Goal: Book appointment/travel/reservation

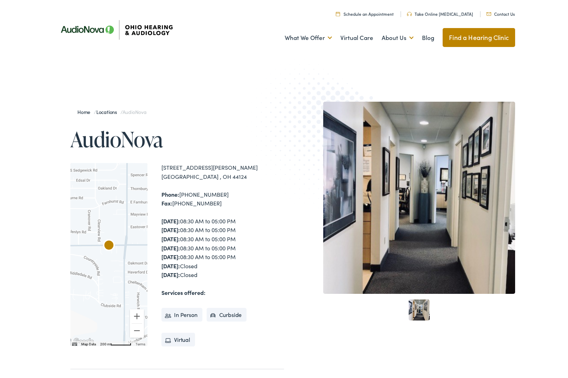
click at [233, 177] on div "5010 Mayfield Road, #116 Lyndhurst , OH 44124" at bounding box center [223, 172] width 123 height 18
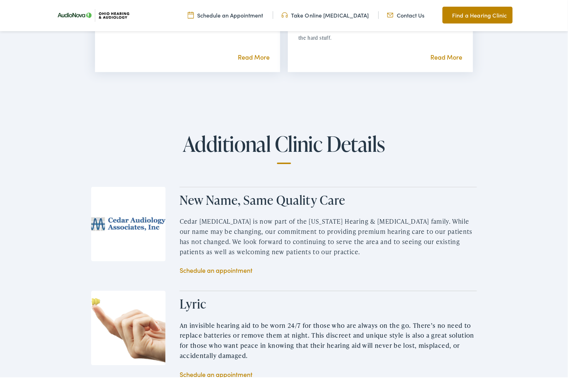
scroll to position [827, 0]
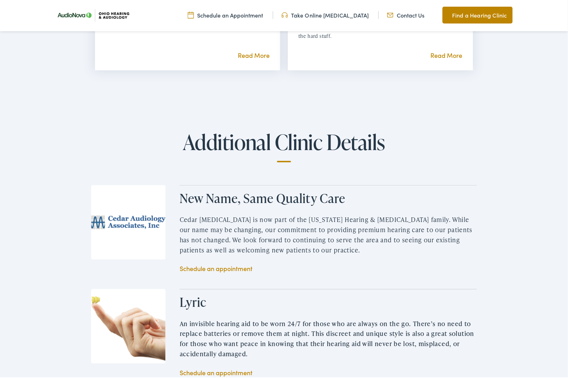
click at [205, 264] on link "Schedule an appointment" at bounding box center [215, 268] width 73 height 9
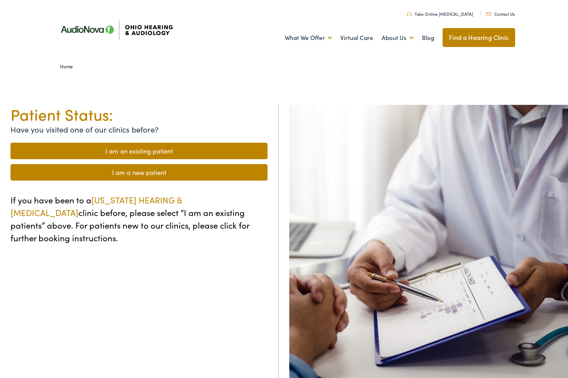
click at [134, 147] on link "I am an existing patient" at bounding box center [139, 151] width 257 height 16
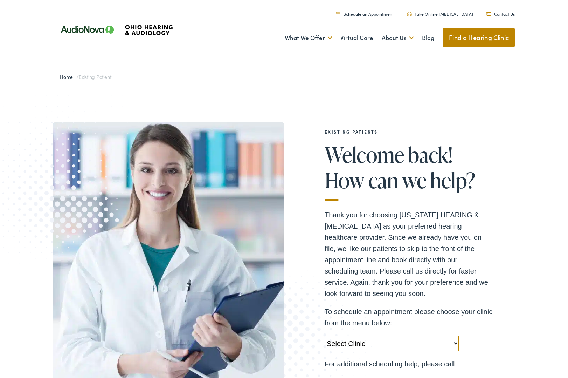
drag, startPoint x: 455, startPoint y: 341, endPoint x: 129, endPoint y: -37, distance: 499.3
click at [129, 0] on html "Existing Patient Support - Ohio Hearing in Cincinati Skip to Main Content Menu …" at bounding box center [284, 306] width 568 height 612
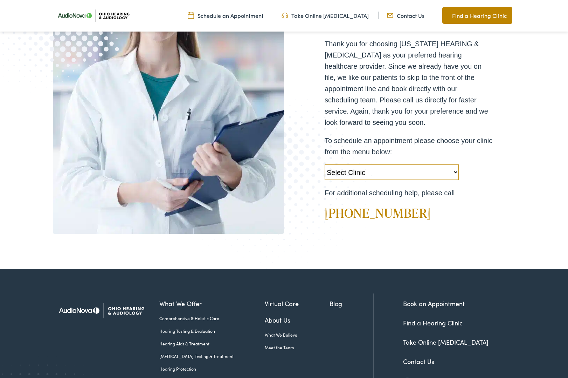
scroll to position [173, 0]
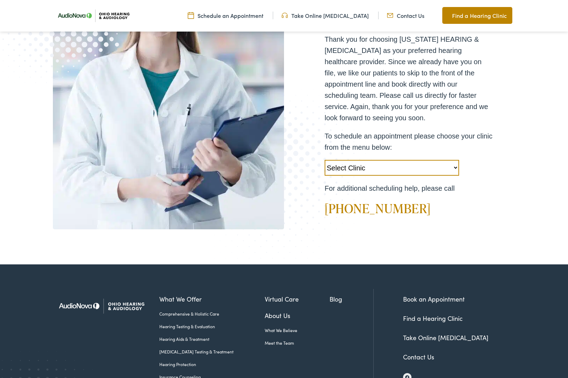
select select "https://ohiohearing.alpacaaudiology.com/locations/lyndhurst-oh/"
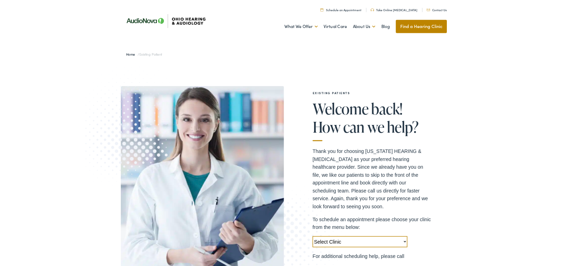
scroll to position [0, 0]
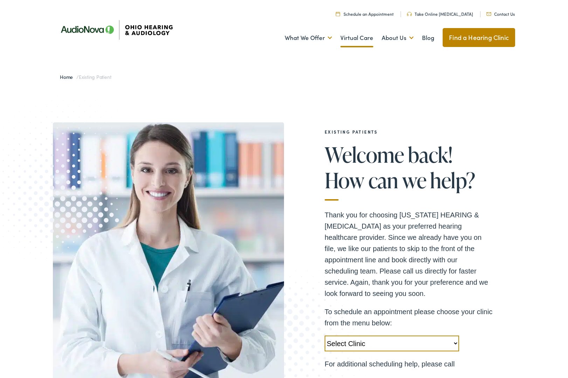
click at [350, 36] on link "Virtual Care" at bounding box center [357, 38] width 33 height 26
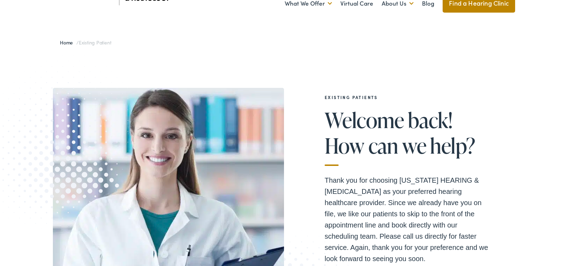
scroll to position [34, 0]
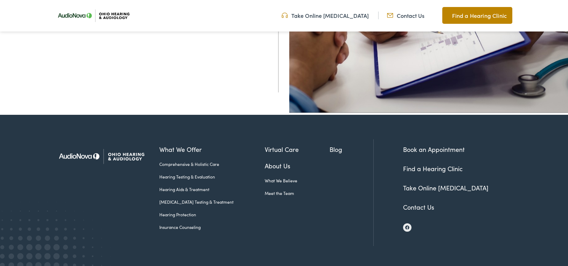
scroll to position [276, 0]
click at [125, 157] on img at bounding box center [101, 156] width 96 height 34
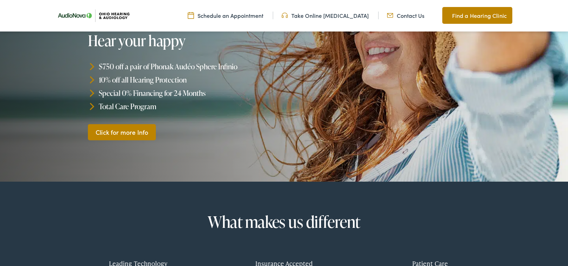
scroll to position [112, 0]
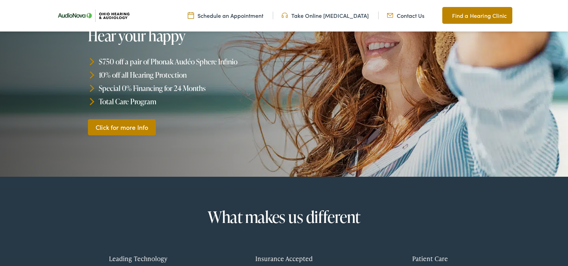
click at [120, 129] on link "Click for more Info" at bounding box center [122, 127] width 68 height 16
